Goal: Find specific page/section: Find specific page/section

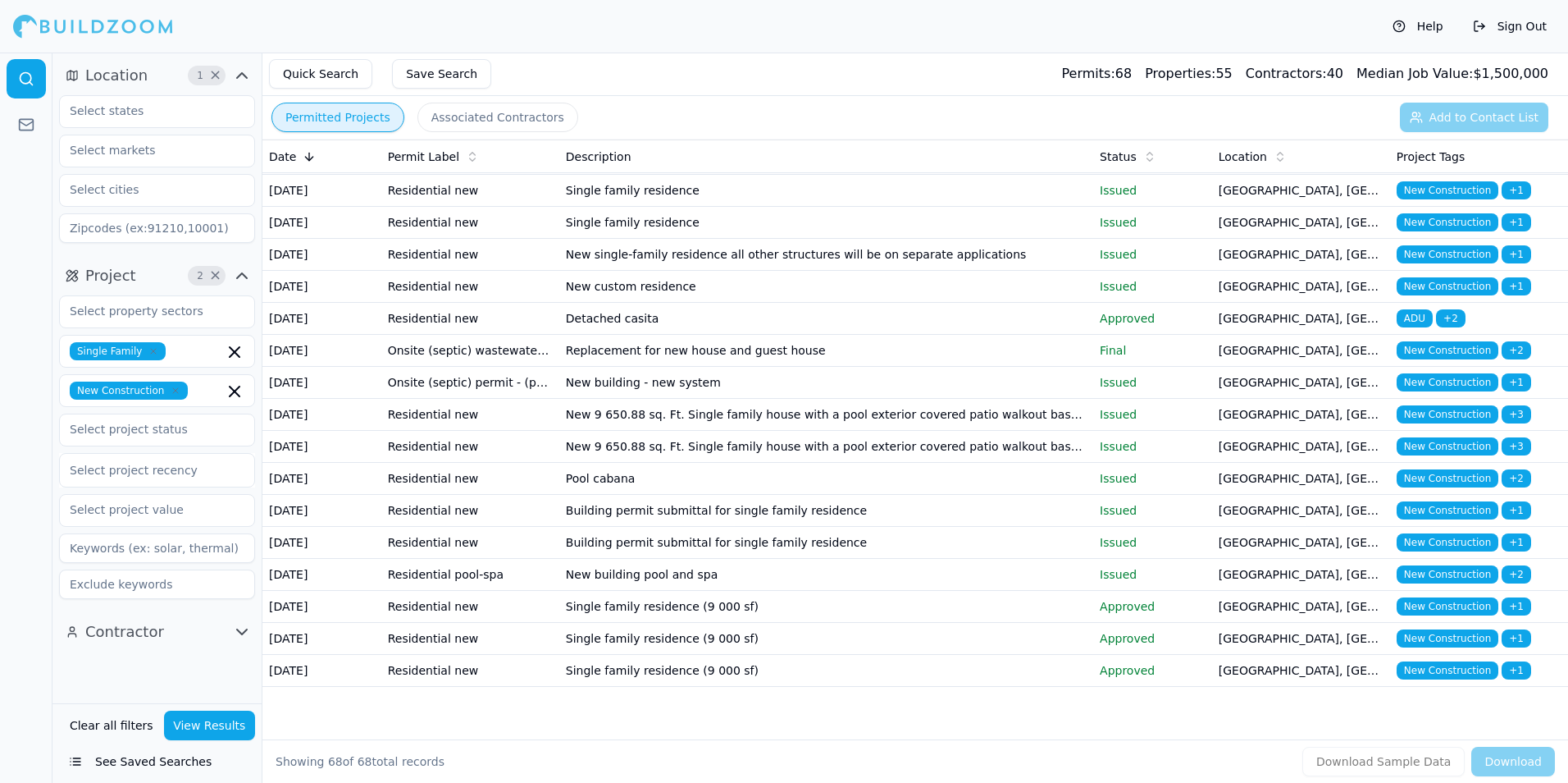
scroll to position [2499, 0]
click at [1054, 668] on td "Single family residence (9 000 sf)" at bounding box center [826, 671] width 534 height 32
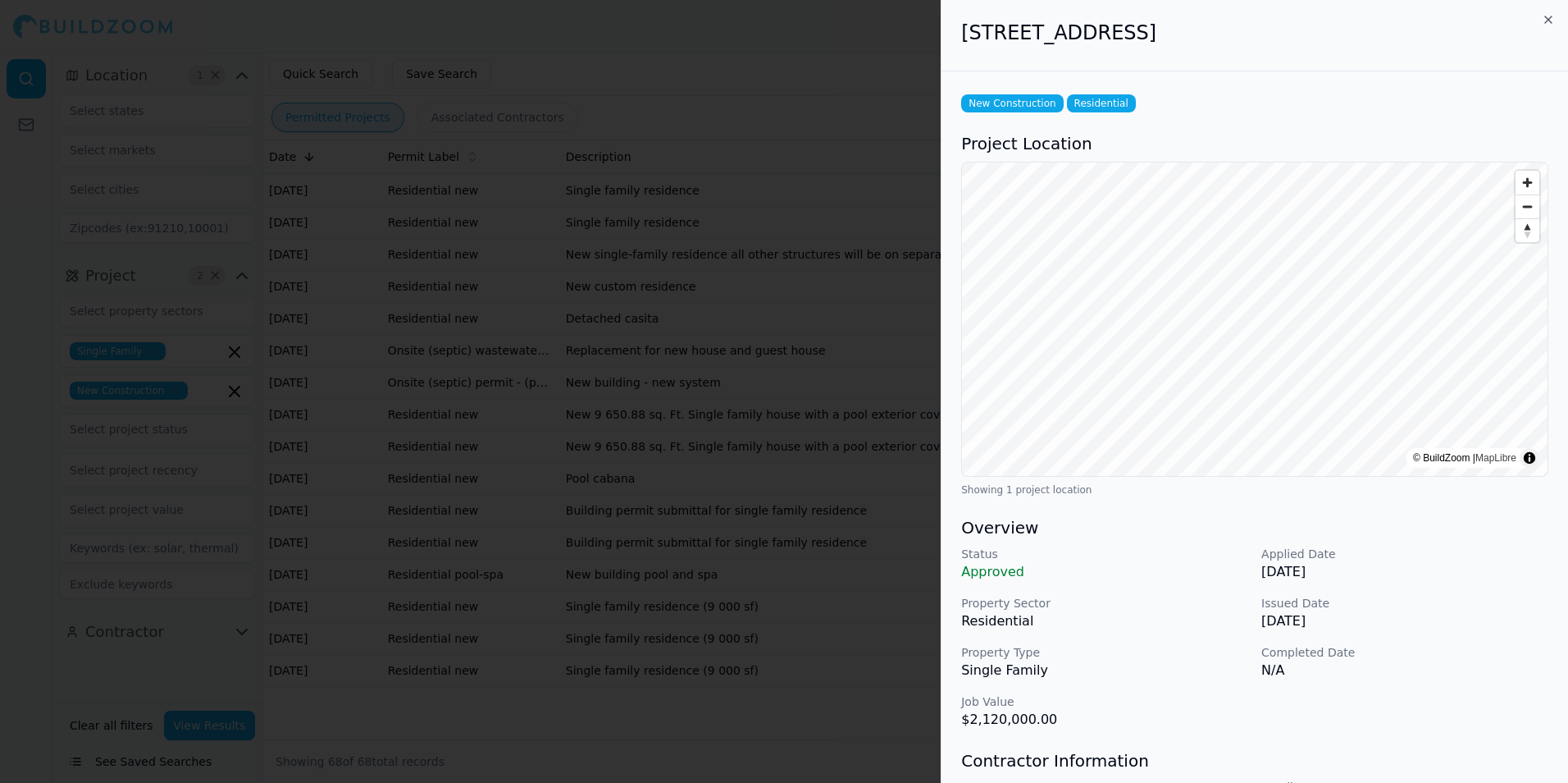
scroll to position [164, 0]
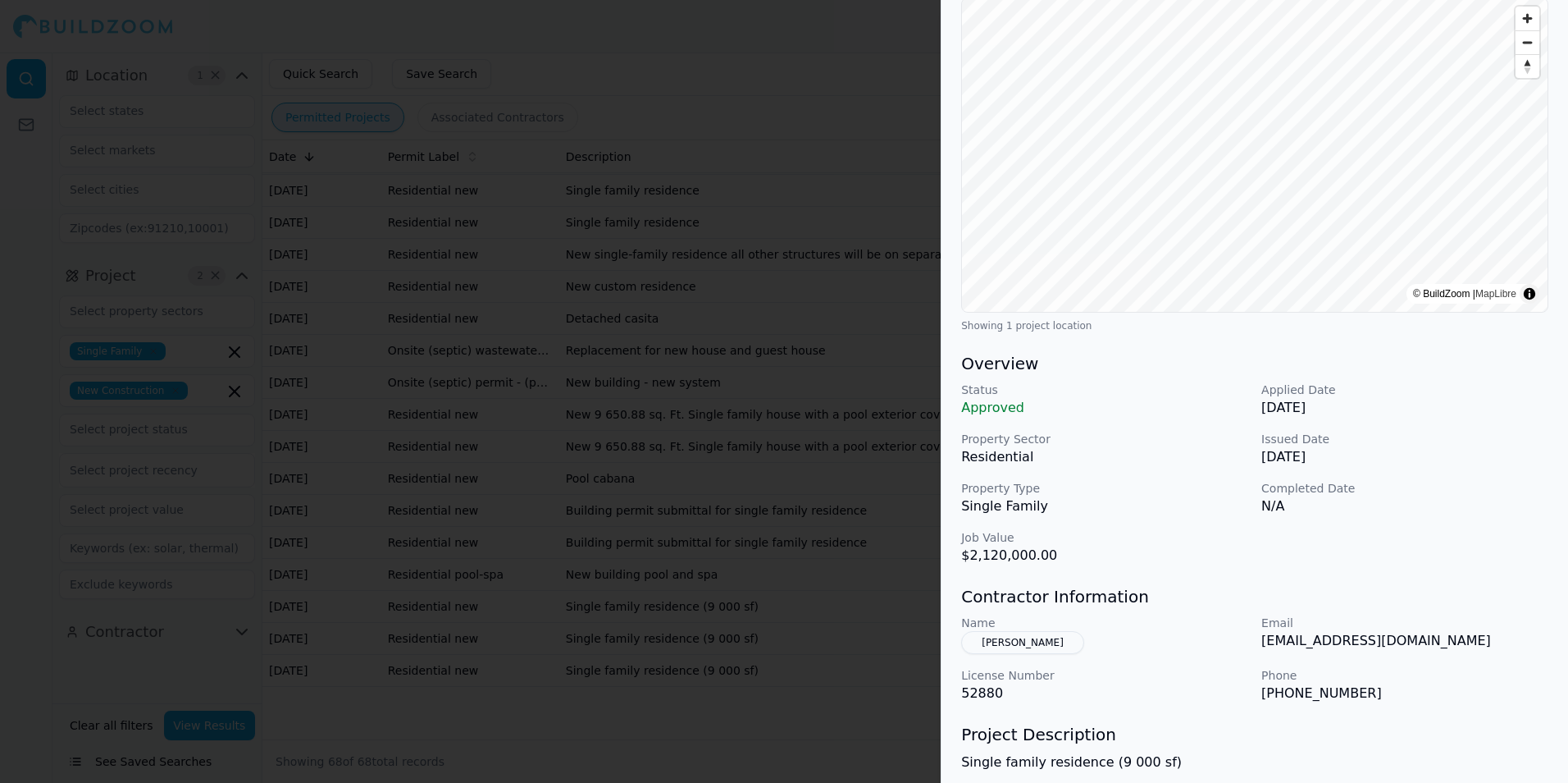
click at [1412, 392] on p "Applied Date" at bounding box center [1405, 389] width 287 height 16
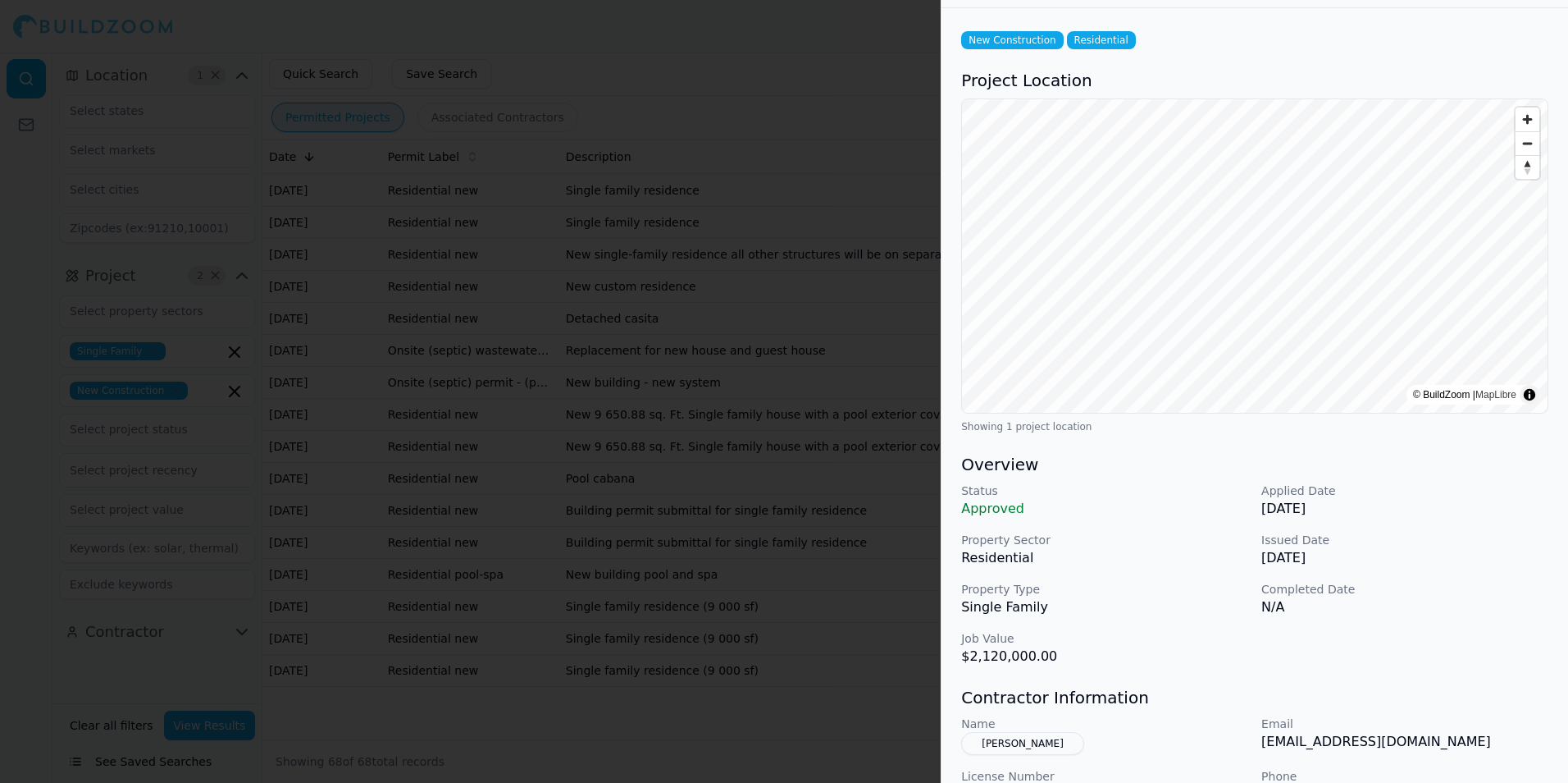
scroll to position [0, 0]
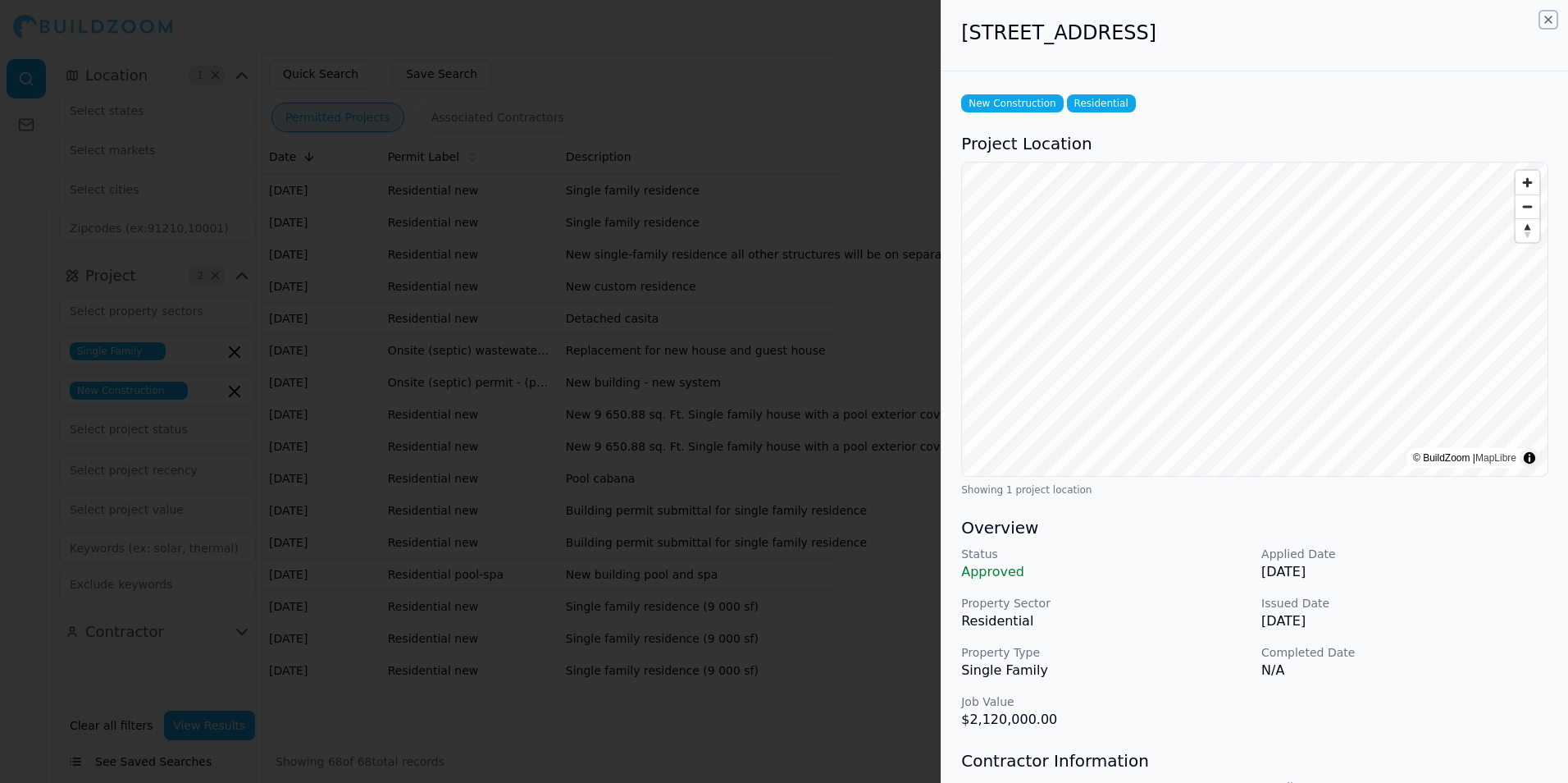
click at [1548, 22] on icon "button" at bounding box center [1548, 19] width 13 height 13
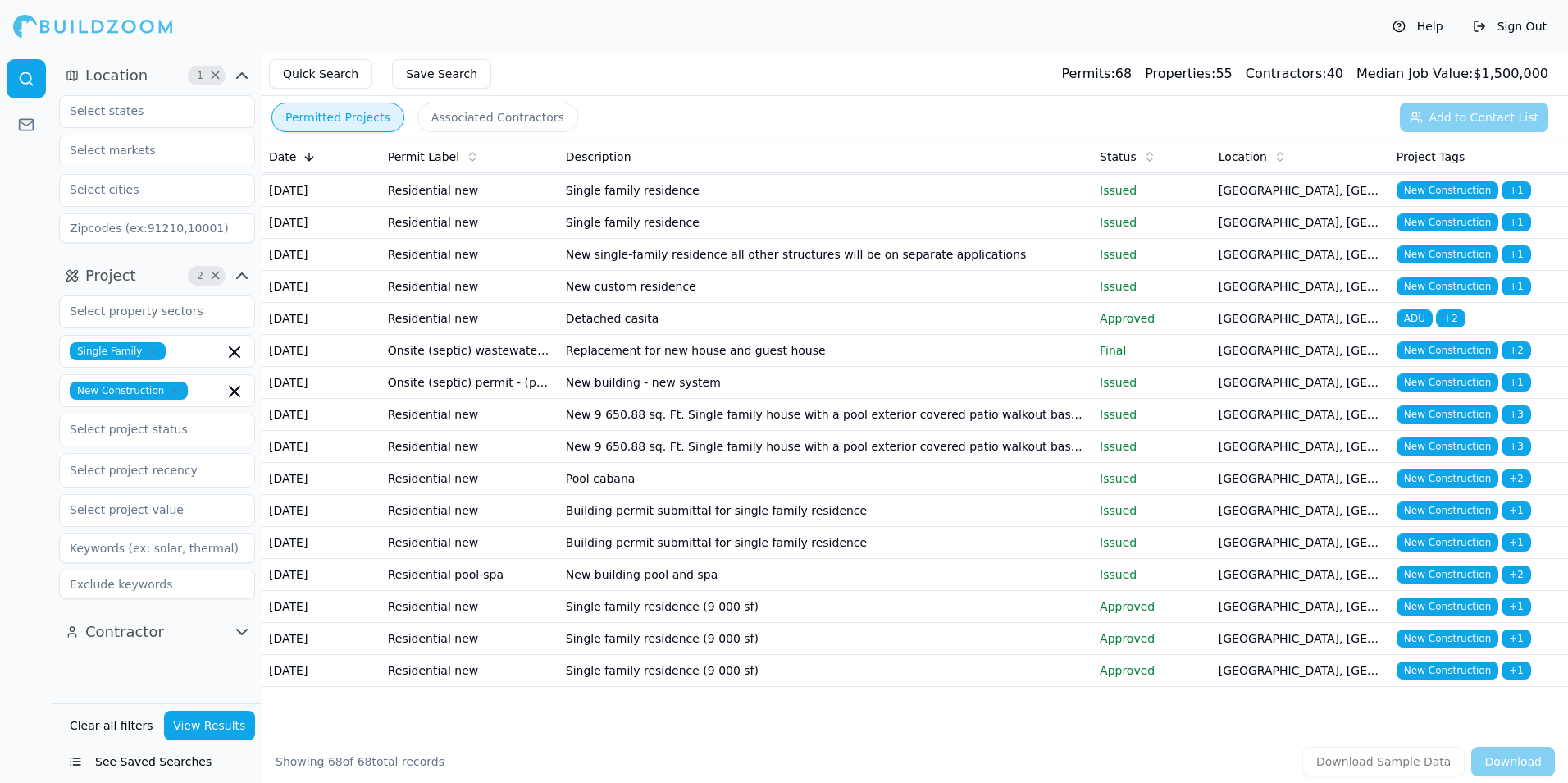
click at [1048, 628] on td "Single family residence (9 000 sf)" at bounding box center [826, 639] width 534 height 32
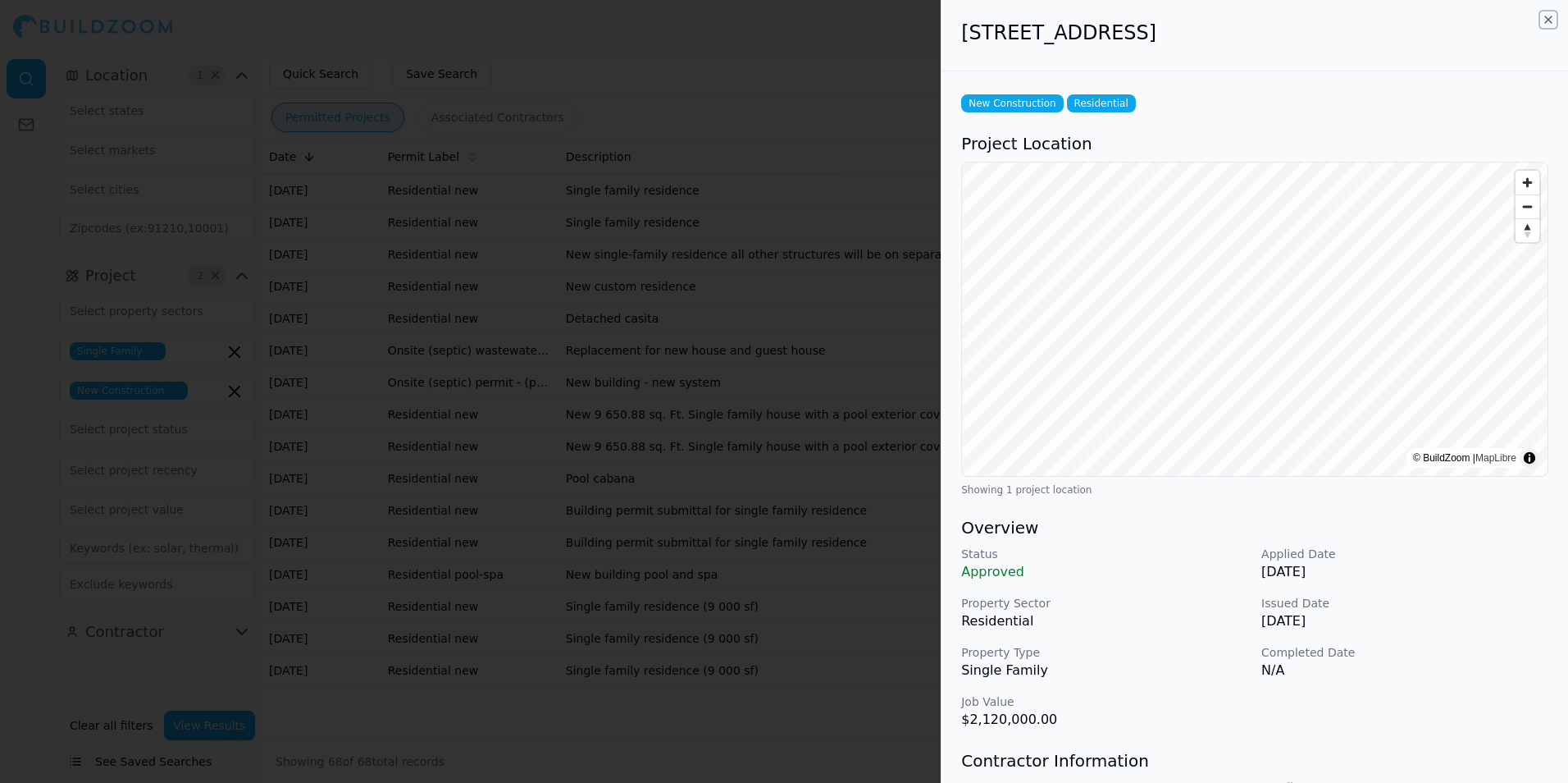
click at [1549, 20] on icon "button" at bounding box center [1548, 20] width 7 height 7
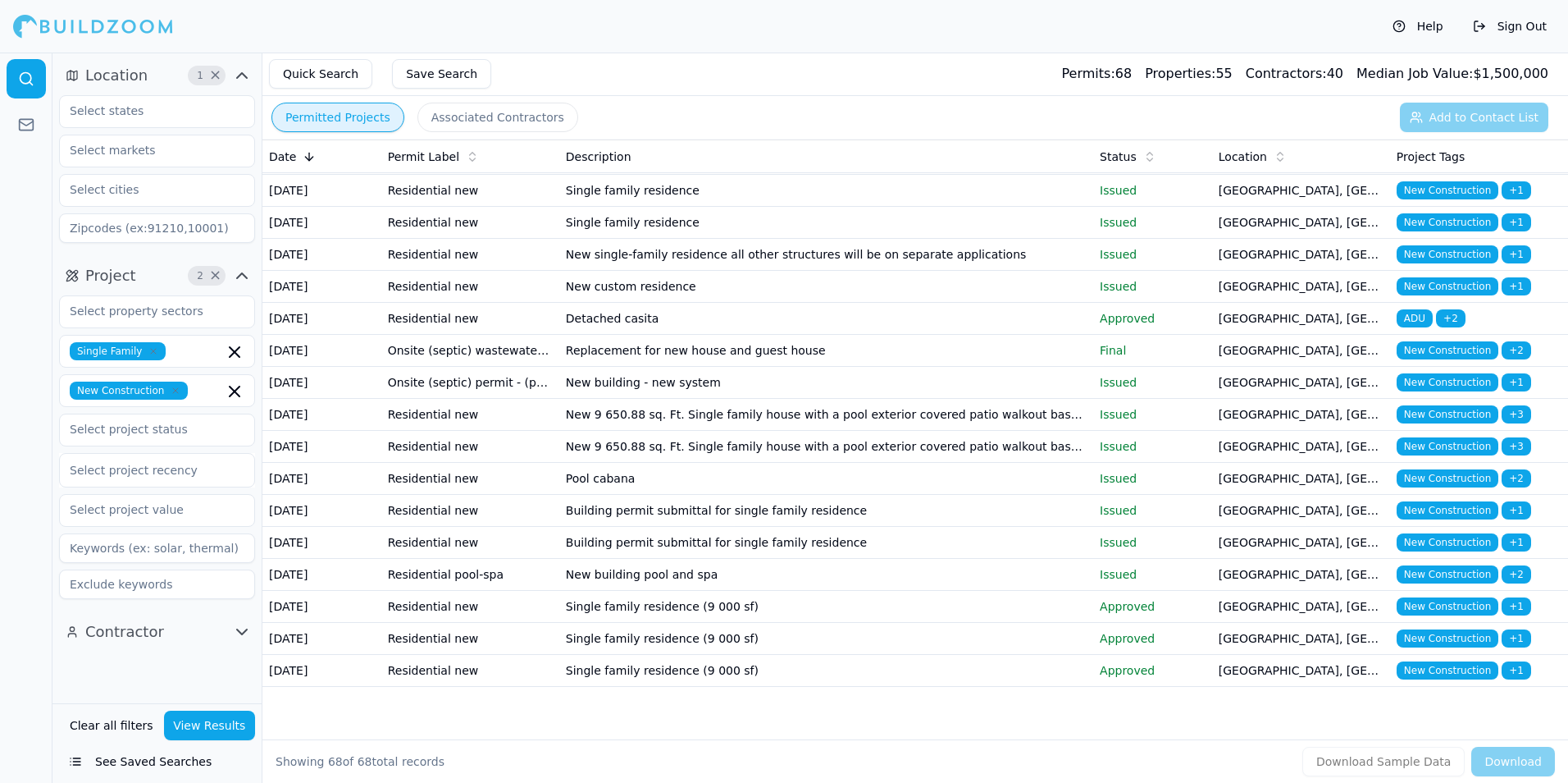
click at [752, 59] on div "Quick Search Save Search Permits: 68 Properties: 55 Contractors: 40 Median Job …" at bounding box center [915, 74] width 1306 height 43
